Goal: Transaction & Acquisition: Purchase product/service

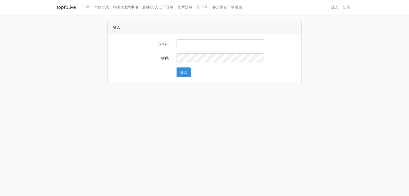
type input "g07231987@gmail.com"
click at [188, 75] on button "登入" at bounding box center [183, 73] width 14 height 10
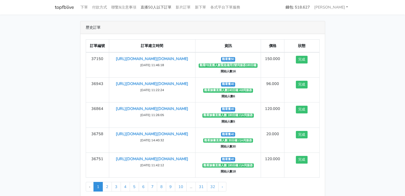
click at [151, 6] on link "直播50人以下訂單" at bounding box center [155, 7] width 35 height 10
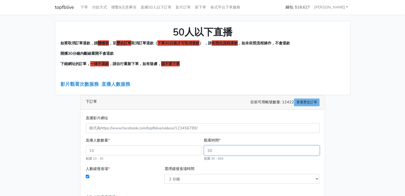
click at [220, 154] on input "觀看時間 *" at bounding box center [261, 151] width 115 height 10
drag, startPoint x: 218, startPoint y: 146, endPoint x: 206, endPoint y: 94, distance: 52.9
click at [207, 97] on div "下訂單 目前可用帳號數量: 12422 查看歷史訂單 直播影片網址 直播人數數量 * 範圍 10 - 30 觀看時間 * 範圍 30 - 600 * *" at bounding box center [202, 180] width 245 height 171
click at [207, 97] on div "下訂單 目前可用帳號數量: 12422 查看歷史訂單" at bounding box center [202, 103] width 244 height 14
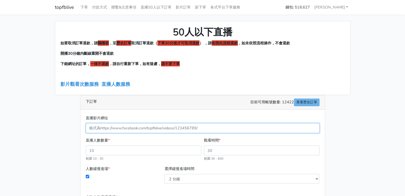
paste input "[URL][DOMAIN_NAME][DOMAIN_NAME]"
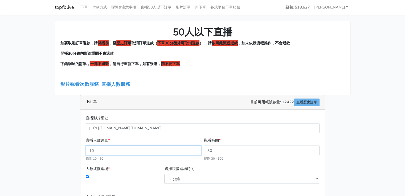
type input "25407804638849044"
click at [131, 152] on input "直播人數數量 *" at bounding box center [143, 151] width 115 height 10
type input "30"
click at [143, 142] on div "直播人數數量 * 30 範圍 10 - 30" at bounding box center [143, 150] width 118 height 24
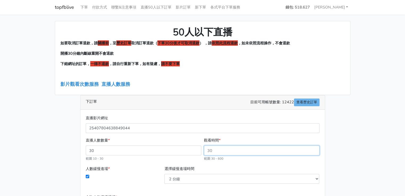
click at [217, 149] on input "觀看時間 *" at bounding box center [261, 151] width 115 height 10
type input "30"
type input "25.50"
click at [258, 138] on div "觀看時間 * 30 範圍 30 - 600" at bounding box center [262, 150] width 118 height 24
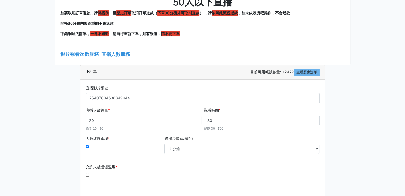
scroll to position [76, 0]
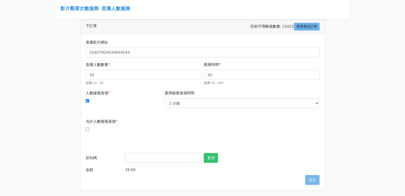
click at [257, 141] on div "允許人數慢慢退場 * 開播幾分後開始退場 必須大於10分鐘 要在幾分內退光 必須介於1分鐘 - 60分鐘之間" at bounding box center [202, 133] width 236 height 28
click at [89, 129] on div "允許人數慢慢退場 *" at bounding box center [123, 131] width 79 height 24
click at [89, 129] on input "允許人數慢慢退場 *" at bounding box center [87, 129] width 3 height 3
click at [90, 129] on div "允許人數慢慢退場 *" at bounding box center [123, 131] width 79 height 24
click at [87, 129] on input "允許人數慢慢退場 *" at bounding box center [87, 129] width 3 height 3
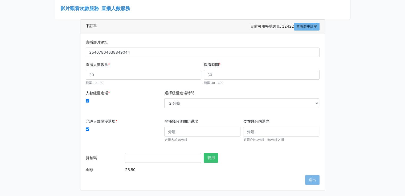
checkbox input "false"
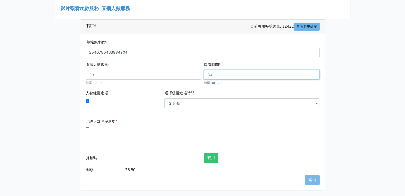
click at [214, 75] on input "30" at bounding box center [261, 75] width 115 height 10
click at [254, 144] on div "允許人數慢慢退場 * 開播幾分後開始退場 必須大於10分鐘 要在幾分內退光 必須介於1分鐘 - 60分鐘之間" at bounding box center [202, 133] width 236 height 28
click at [318, 186] on div "直播影片網址 25407804638849044 直播人數數量 * 30 範圍 10 - 30 觀看時間 * 30 範圍 30 - 600 人數緩慢進場 * *" at bounding box center [202, 112] width 244 height 156
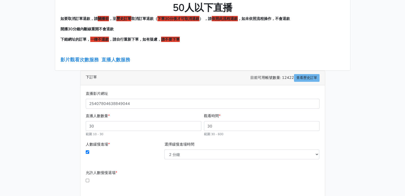
scroll to position [0, 0]
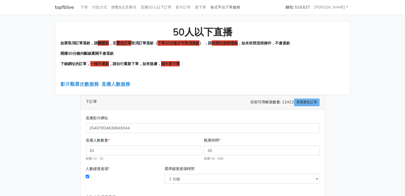
click at [218, 7] on link "各式平台下單服務" at bounding box center [225, 7] width 34 height 10
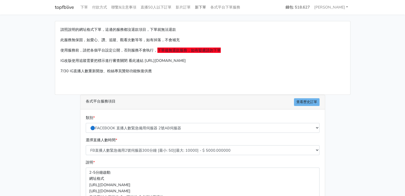
click at [205, 7] on link "新下單" at bounding box center [200, 7] width 15 height 10
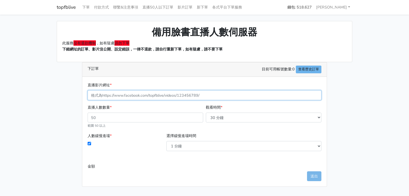
paste input "[URL][DOMAIN_NAME][DOMAIN_NAME]"
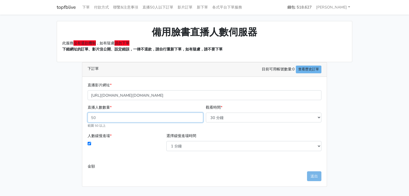
type input "25407804638849044"
click at [135, 119] on input "直播人數數量 *" at bounding box center [145, 118] width 115 height 10
drag, startPoint x: 114, startPoint y: 118, endPoint x: 85, endPoint y: 119, distance: 28.5
click at [85, 119] on div "直播影片網址 * 25407804638849044 直播人數數量 * 50 範圍 50 以上 觀看時間 * 30 分鐘 60 分鐘 90 分鐘 120 分鐘…" at bounding box center [204, 132] width 244 height 110
type input "49"
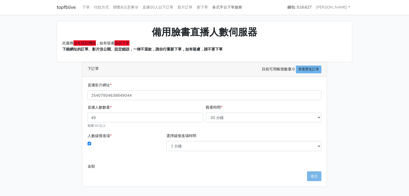
click at [223, 8] on link "各式平台下單服務" at bounding box center [227, 7] width 34 height 10
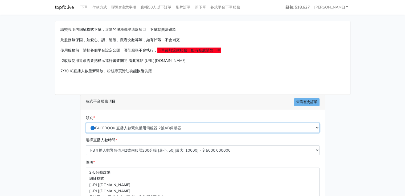
click at [168, 129] on select "🔵FACEBOOK 直播人數緊急備用伺服器 2號AB伺服器 🔵FACEBOOK 網軍專用貼文留言 安全保密 🔵FACEBOOK 直播人數緊急備用伺服器 J1 …" at bounding box center [203, 128] width 234 height 10
select select "🔵FACEBOOK 直播人數 AB伺服器"
click at [86, 123] on select "🔵FACEBOOK 直播人數緊急備用伺服器 2號AB伺服器 🔵FACEBOOK 網軍專用貼文留言 安全保密 🔵FACEBOOK 直播人數緊急備用伺服器 J1 …" at bounding box center [203, 128] width 234 height 10
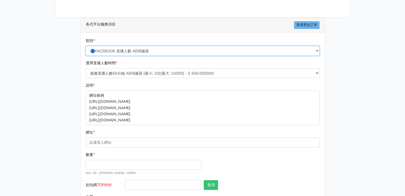
scroll to position [80, 0]
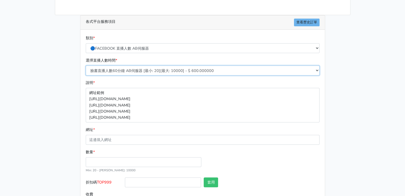
click at [160, 73] on select "臉書直播人數60分鐘 AB伺服器 [最小: 20][最大: 10000] - $ 600.000000 臉書直播人數90分鐘 AB伺服器 [最小: 20][最…" at bounding box center [203, 71] width 234 height 10
click at [86, 66] on select "臉書直播人數60分鐘 AB伺服器 [最小: 20][最大: 10000] - $ 600.000000 臉書直播人數90分鐘 AB伺服器 [最小: 20][最…" at bounding box center [203, 71] width 234 height 10
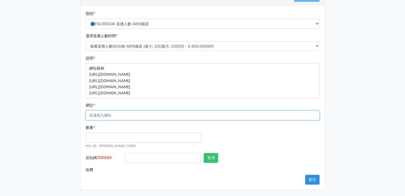
paste input "[URL][DOMAIN_NAME][DOMAIN_NAME]"
type input "[URL][DOMAIN_NAME][DOMAIN_NAME]"
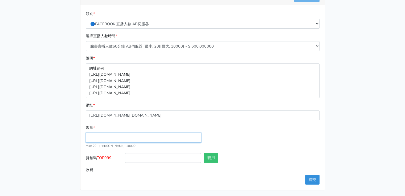
click at [130, 138] on input "數量 *" at bounding box center [143, 138] width 115 height 10
type input "40"
type input "24.000"
click at [238, 139] on div "數量 * 40 Min: 20 - Max: 10000" at bounding box center [202, 139] width 236 height 28
click at [281, 155] on input "text" at bounding box center [281, 158] width 76 height 10
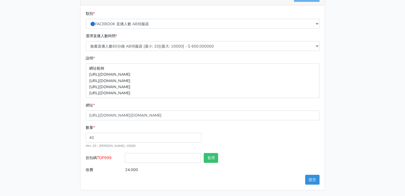
click at [349, 142] on div "請照說明的網址格式下單，這邊的服務都沒退款項目，下單就無法退款 此服務無保固，如愛心、讚、追蹤、觀看次數等等，如有掉落，不會補充 使用服務前，請把各個平台設定…" at bounding box center [202, 54] width 303 height 274
click at [313, 178] on button "提交" at bounding box center [312, 180] width 14 height 10
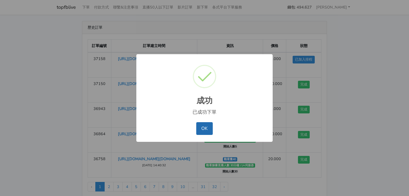
click at [202, 126] on button "OK" at bounding box center [204, 128] width 16 height 13
